Goal: Find specific page/section: Find specific page/section

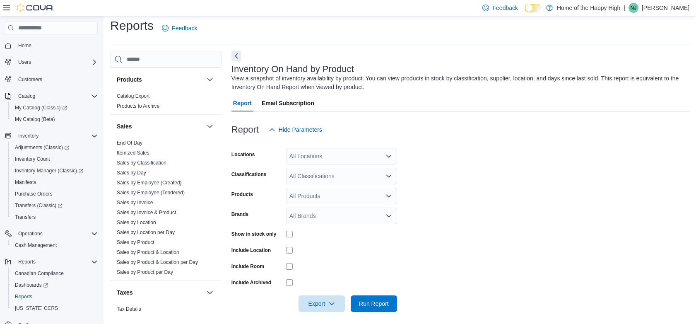
scroll to position [515, 0]
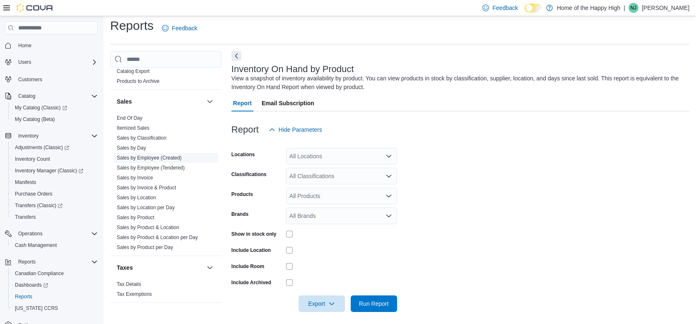
click at [171, 159] on link "Sales by Employee (Created)" at bounding box center [149, 158] width 65 height 6
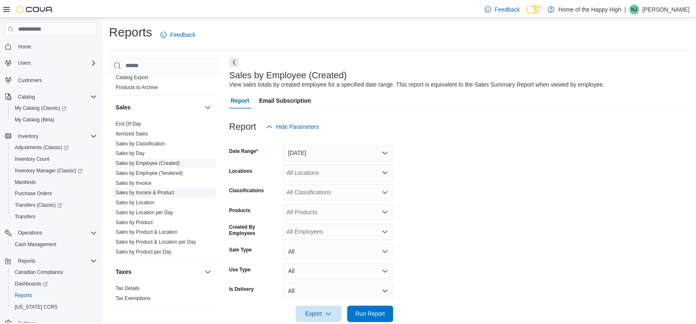
scroll to position [16, 0]
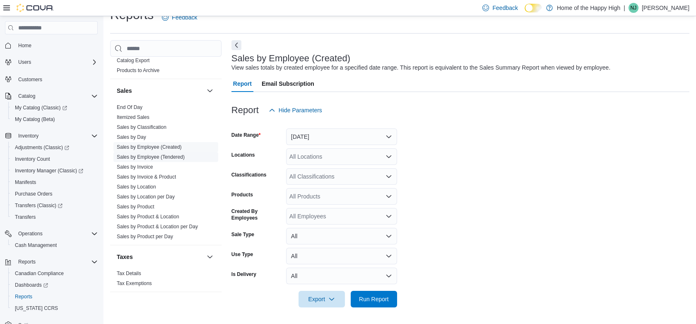
click at [169, 158] on link "Sales by Employee (Tendered)" at bounding box center [151, 157] width 68 height 6
click at [384, 156] on div "All Locations" at bounding box center [341, 156] width 111 height 17
click at [449, 135] on form "Date Range [DATE] Locations All Locations Classifications All Classifications P…" at bounding box center [460, 212] width 458 height 189
click at [188, 106] on span "End Of Day" at bounding box center [165, 107] width 105 height 10
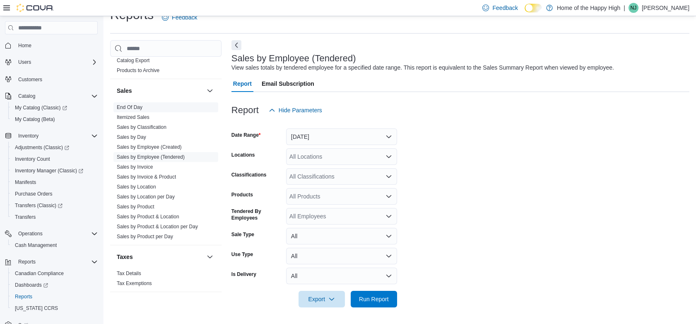
click at [188, 106] on span "End Of Day" at bounding box center [165, 107] width 105 height 10
click at [154, 107] on span "End Of Day" at bounding box center [165, 107] width 105 height 10
click at [127, 109] on span "End Of Day" at bounding box center [130, 107] width 26 height 7
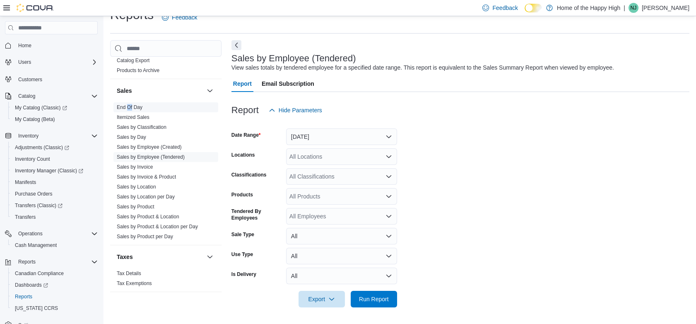
click at [127, 109] on span "End Of Day" at bounding box center [130, 107] width 26 height 7
drag, startPoint x: 127, startPoint y: 109, endPoint x: 121, endPoint y: 70, distance: 40.2
click at [121, 70] on link "Products to Archive" at bounding box center [138, 70] width 43 height 6
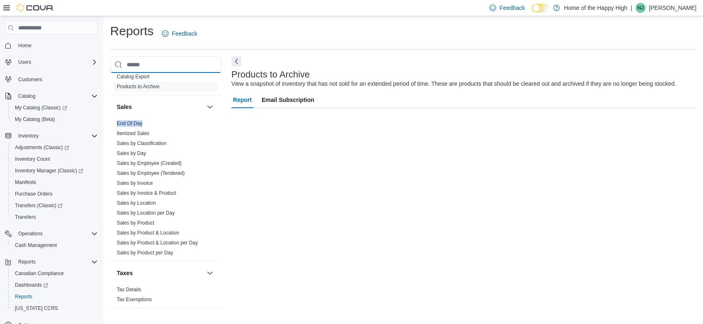
click at [121, 70] on input "search" at bounding box center [165, 64] width 111 height 17
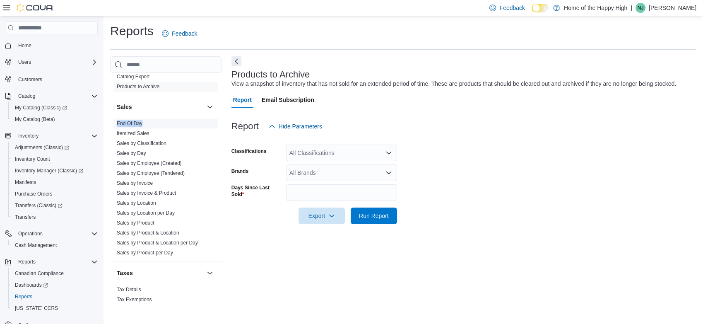
click at [157, 122] on span "End Of Day" at bounding box center [165, 123] width 105 height 10
click at [38, 60] on div "Users" at bounding box center [56, 62] width 83 height 10
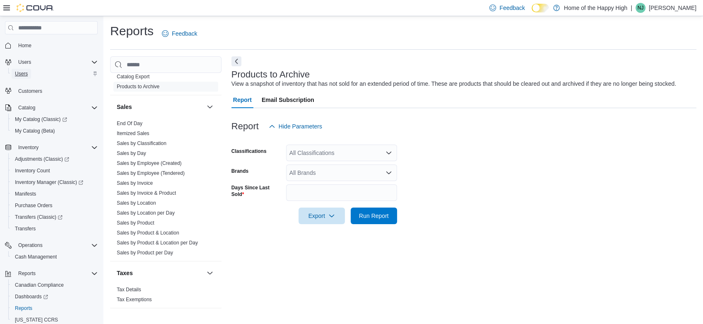
click at [28, 77] on link "Users" at bounding box center [21, 74] width 19 height 10
